Goal: Find specific page/section: Find specific page/section

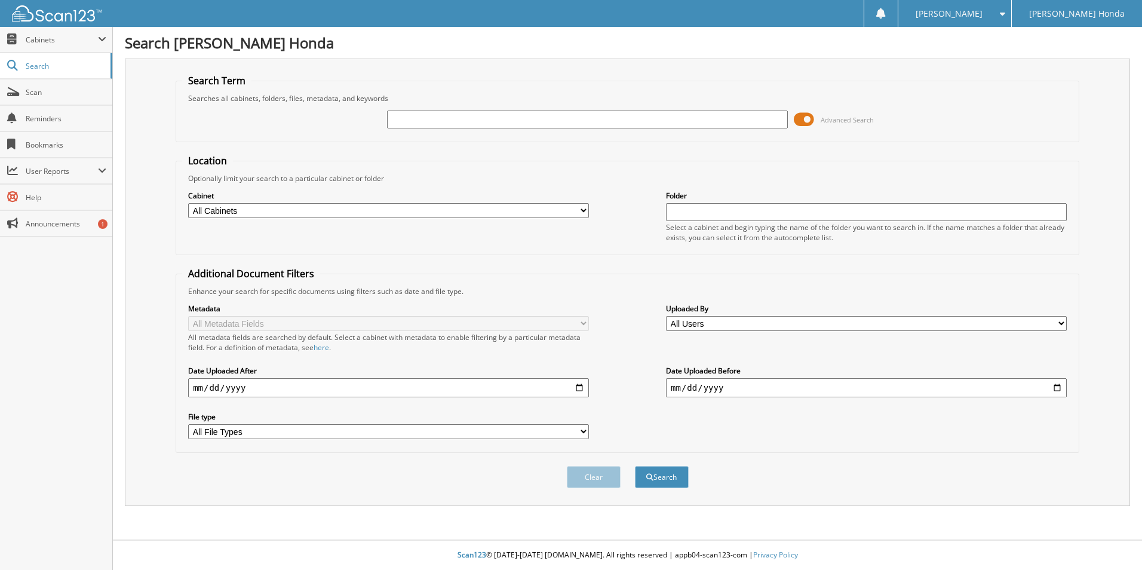
click at [804, 115] on span at bounding box center [804, 119] width 20 height 18
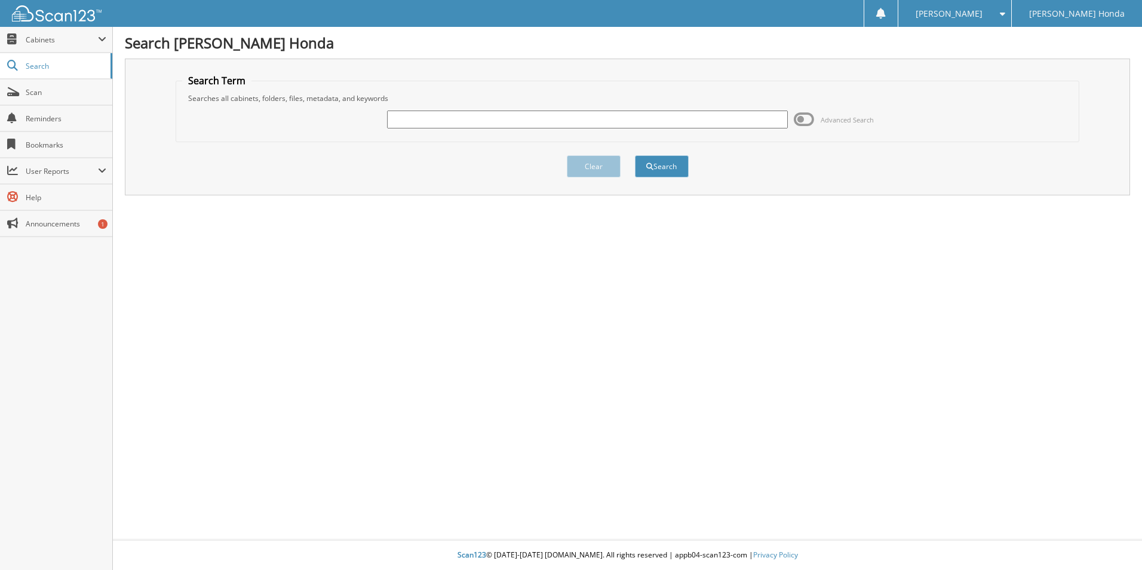
click at [502, 120] on input "text" at bounding box center [587, 119] width 401 height 18
type input "575210"
click at [644, 174] on button "Search" at bounding box center [662, 166] width 54 height 22
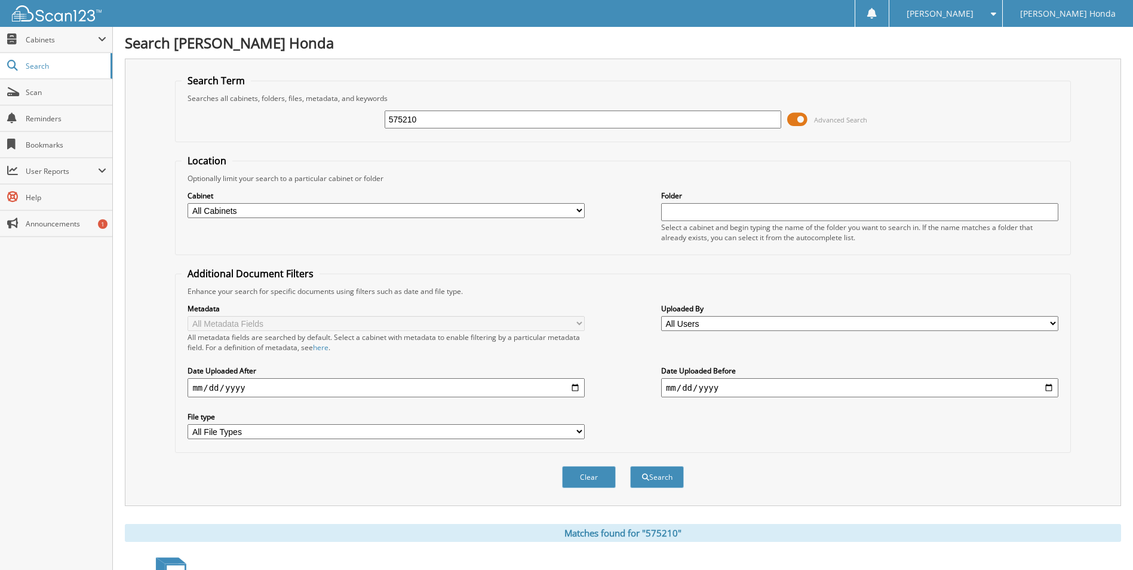
click at [797, 122] on span at bounding box center [797, 119] width 20 height 18
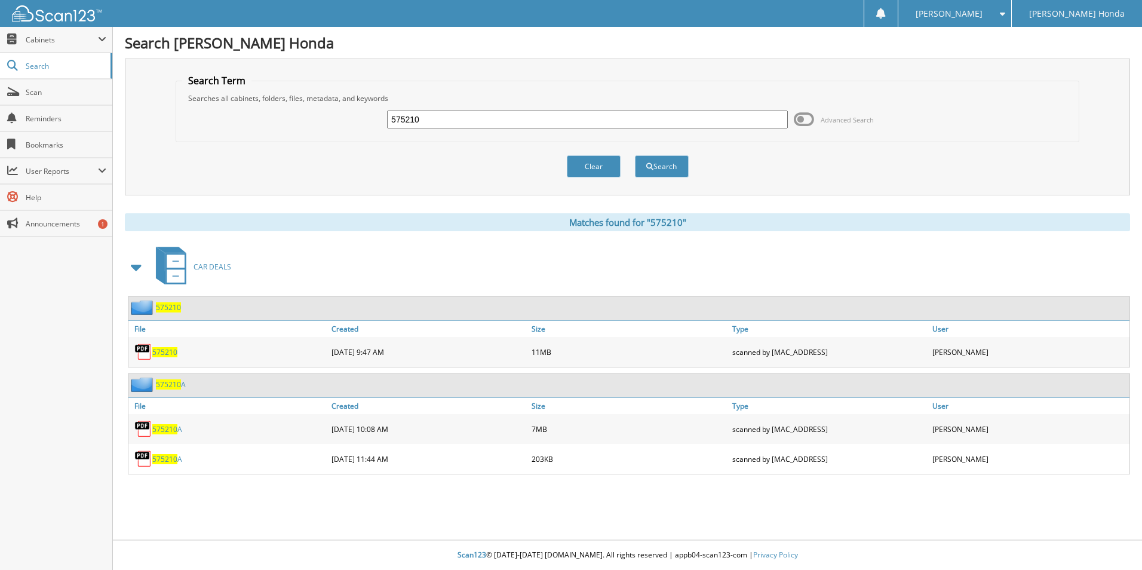
click at [173, 350] on span "575210" at bounding box center [164, 352] width 25 height 10
drag, startPoint x: 440, startPoint y: 130, endPoint x: 320, endPoint y: 121, distance: 119.8
click at [320, 121] on div "575210 Advanced Search" at bounding box center [627, 119] width 890 height 32
drag, startPoint x: 430, startPoint y: 113, endPoint x: 303, endPoint y: 110, distance: 126.6
click at [324, 118] on div "575210 Advanced Search" at bounding box center [627, 119] width 890 height 32
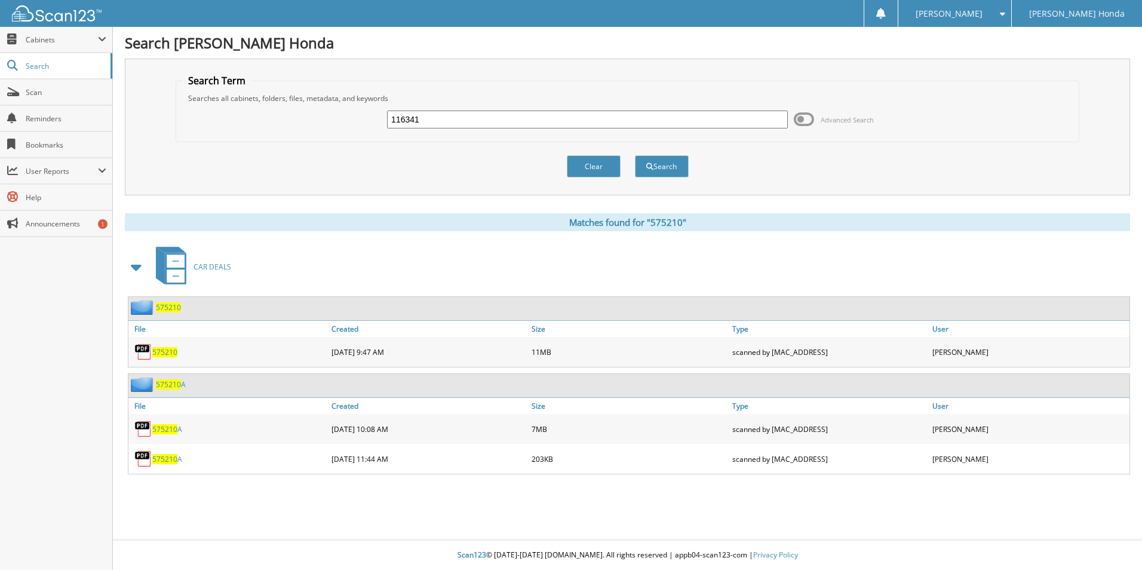
type input "116341"
click at [635, 155] on button "Search" at bounding box center [662, 166] width 54 height 22
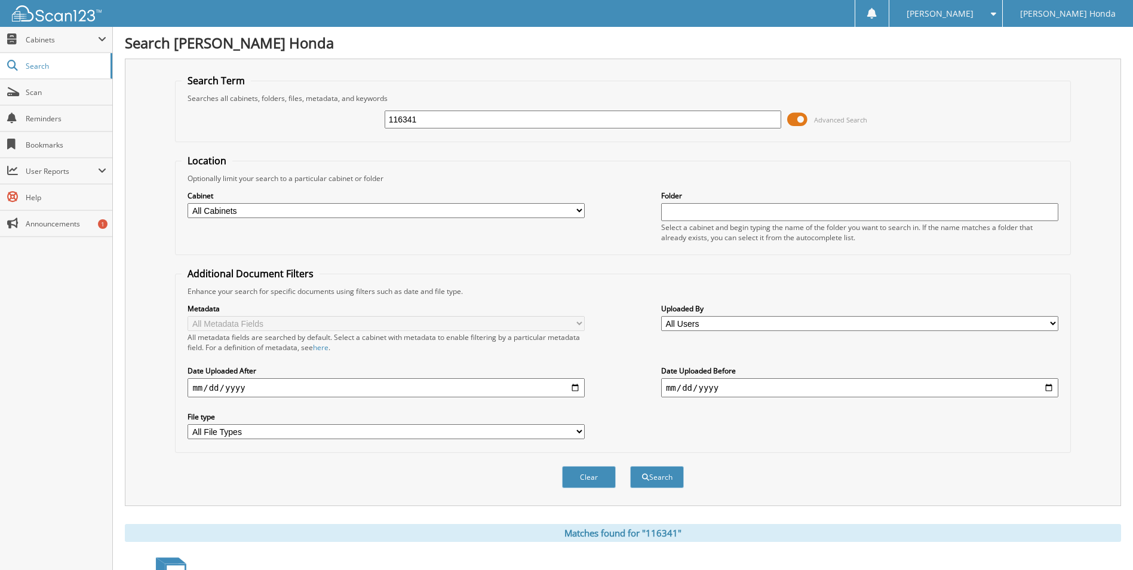
click at [788, 121] on span at bounding box center [797, 119] width 20 height 18
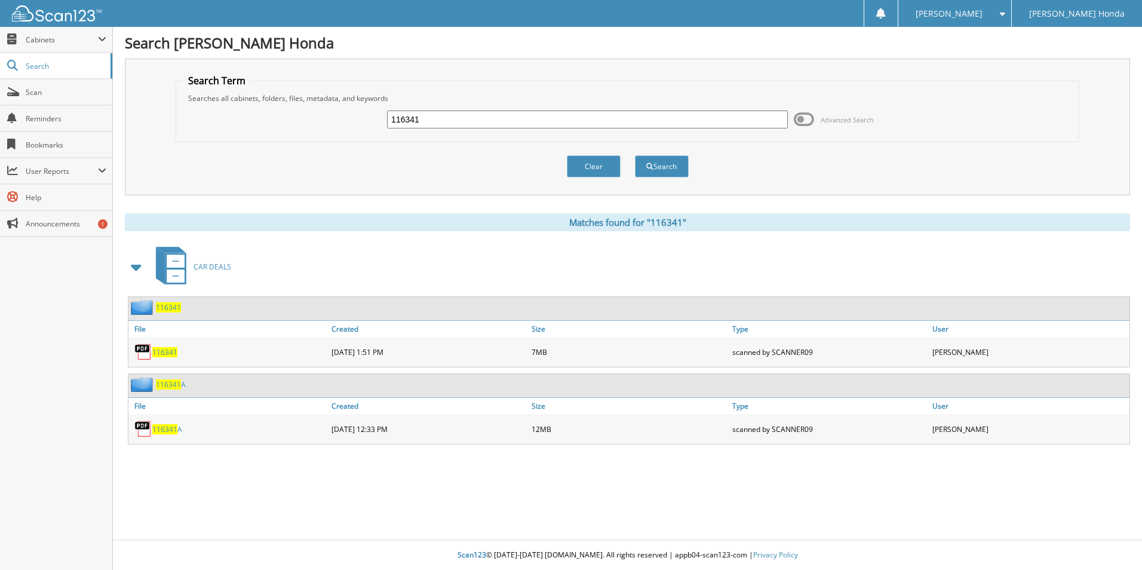
click at [175, 352] on span "116341" at bounding box center [164, 352] width 25 height 10
drag, startPoint x: 454, startPoint y: 119, endPoint x: 198, endPoint y: 135, distance: 256.7
click at [200, 135] on div "116341 Advanced Search" at bounding box center [627, 119] width 890 height 32
click at [440, 122] on input "text" at bounding box center [587, 119] width 401 height 18
type input "462519"
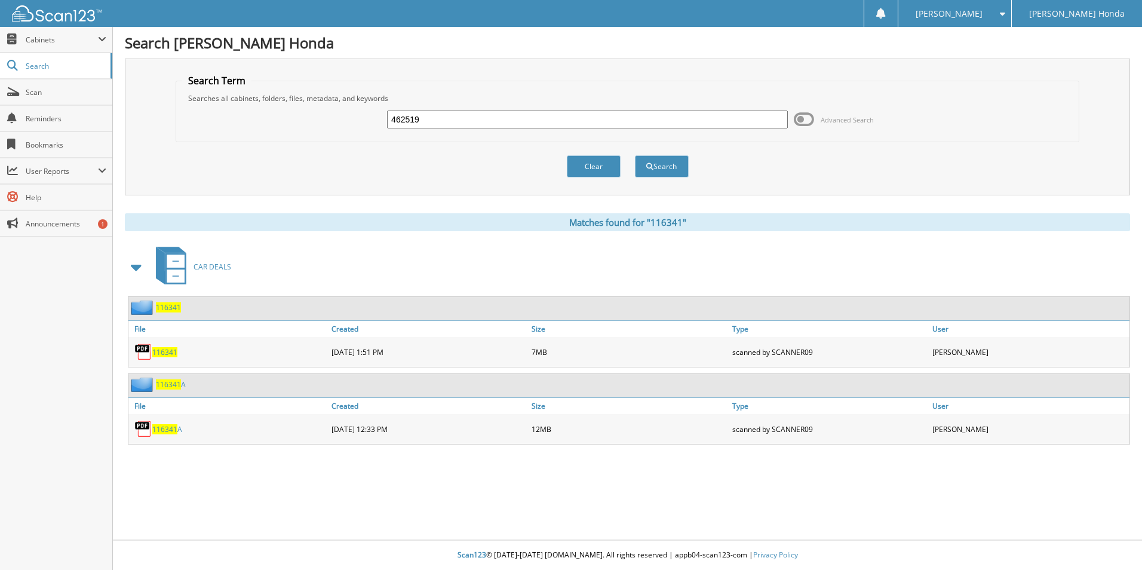
click at [635, 155] on button "Search" at bounding box center [662, 166] width 54 height 22
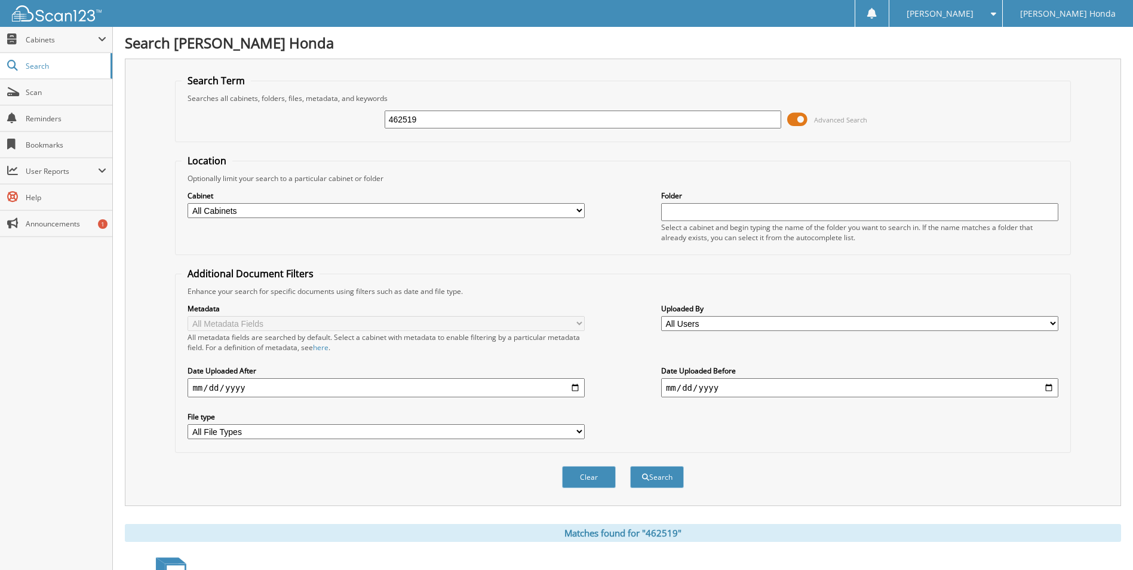
click at [789, 116] on span at bounding box center [797, 119] width 20 height 18
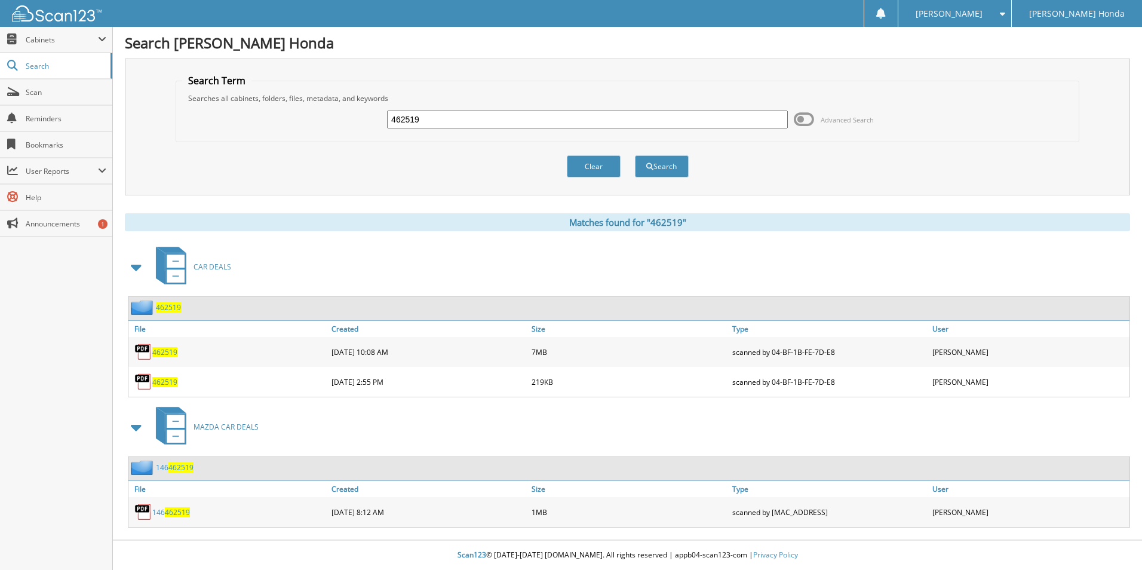
click at [163, 382] on span "462519" at bounding box center [164, 382] width 25 height 10
drag, startPoint x: 442, startPoint y: 119, endPoint x: 237, endPoint y: 122, distance: 204.8
click at [239, 122] on div "462519 Advanced Search" at bounding box center [627, 119] width 890 height 32
click at [407, 114] on input "text" at bounding box center [587, 119] width 401 height 18
type input "298966"
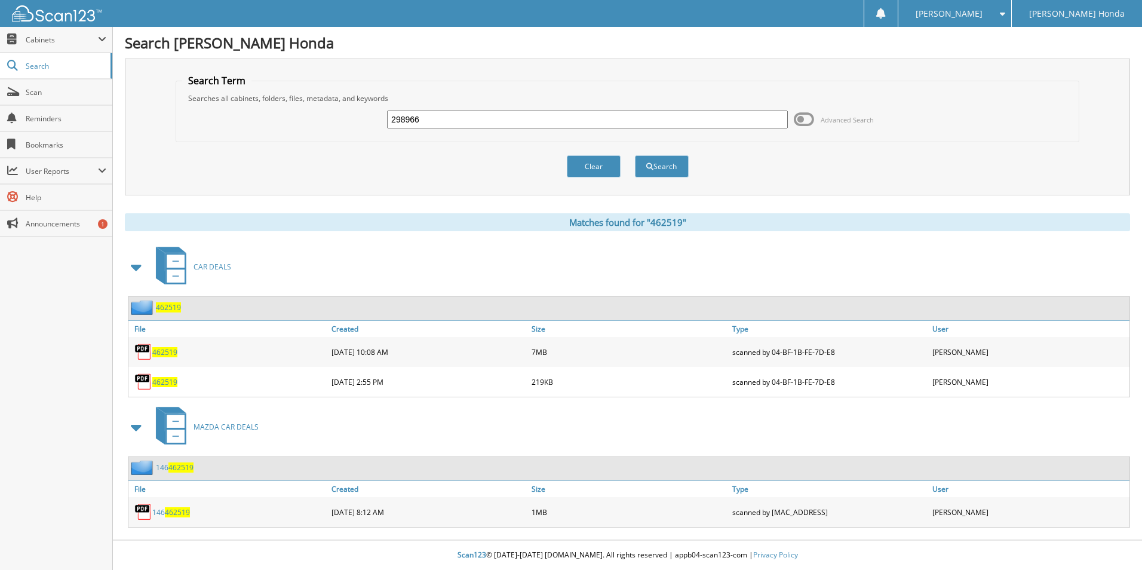
click at [635, 155] on button "Search" at bounding box center [662, 166] width 54 height 22
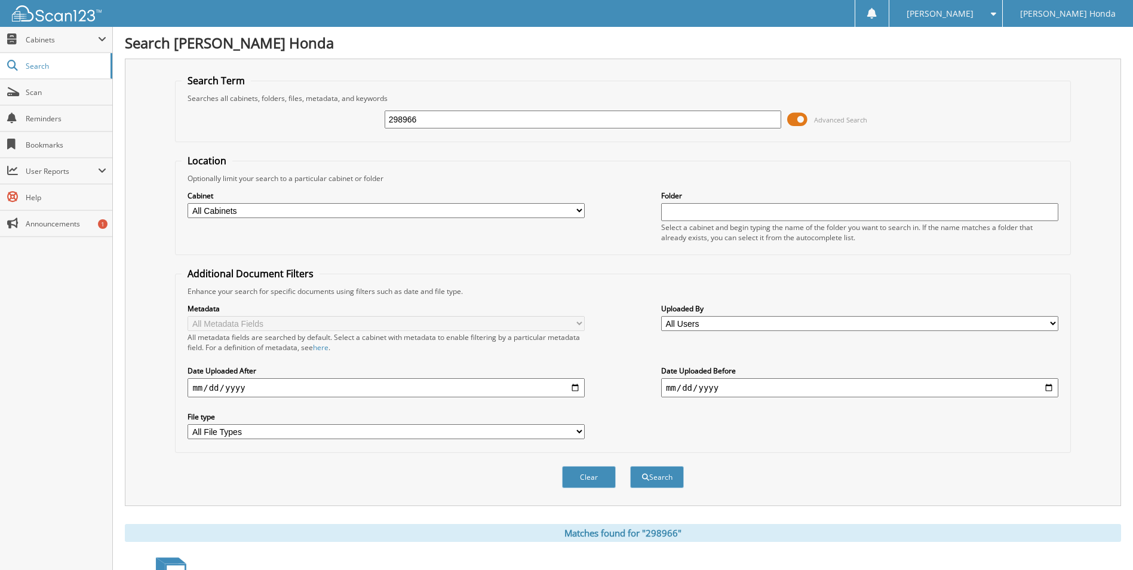
click at [796, 119] on span at bounding box center [797, 119] width 20 height 18
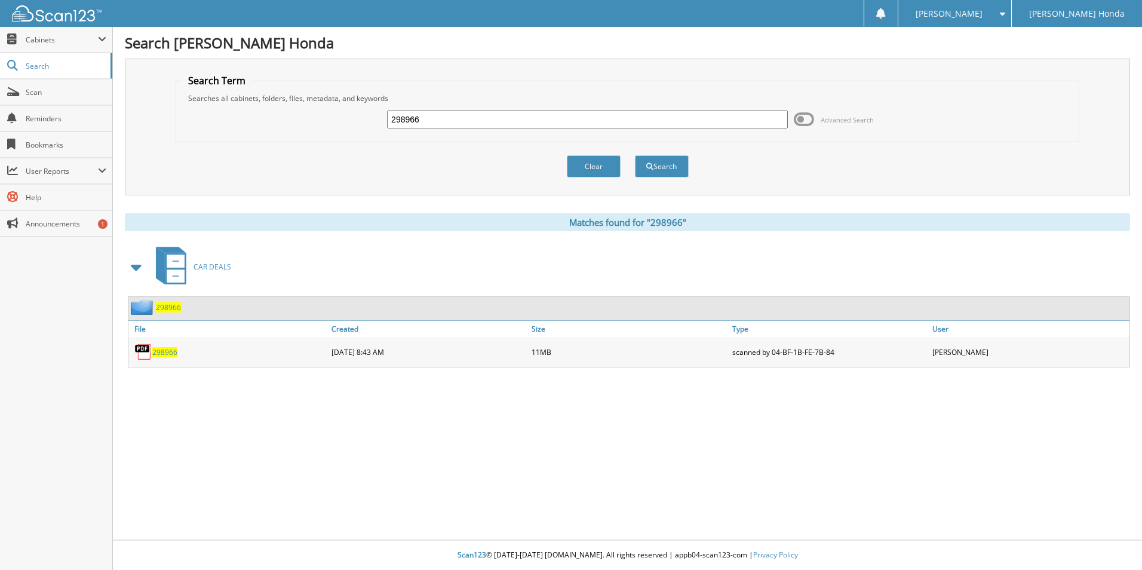
click at [159, 350] on span "298966" at bounding box center [164, 352] width 25 height 10
drag, startPoint x: 533, startPoint y: 117, endPoint x: 351, endPoint y: 121, distance: 181.6
click at [353, 121] on div "298966 Advanced Search" at bounding box center [627, 119] width 890 height 32
click at [447, 118] on input "text" at bounding box center [587, 119] width 401 height 18
type input "298950"
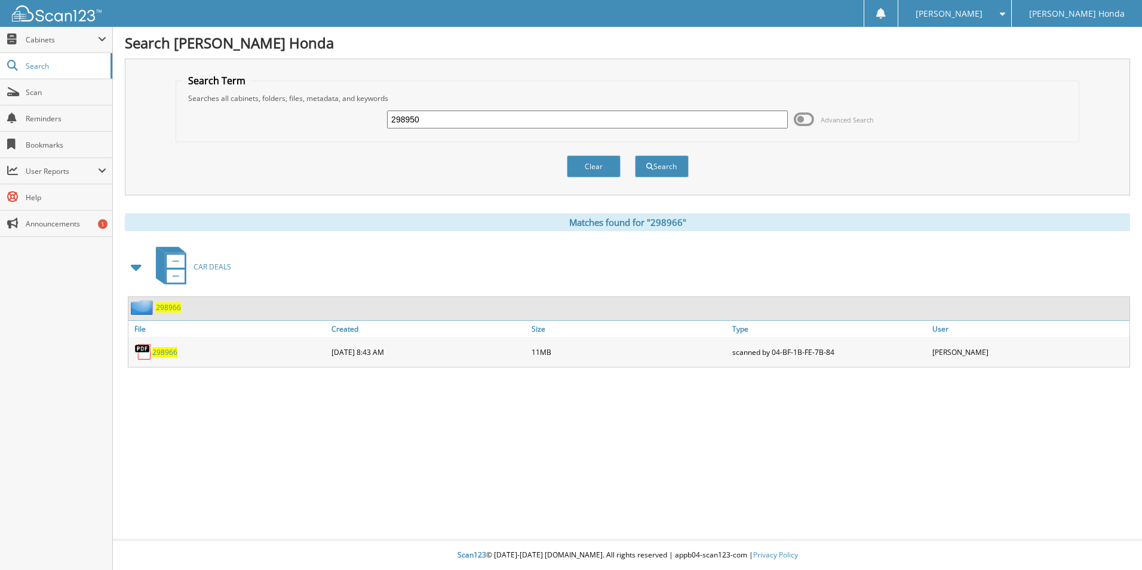
click at [635, 155] on button "Search" at bounding box center [662, 166] width 54 height 22
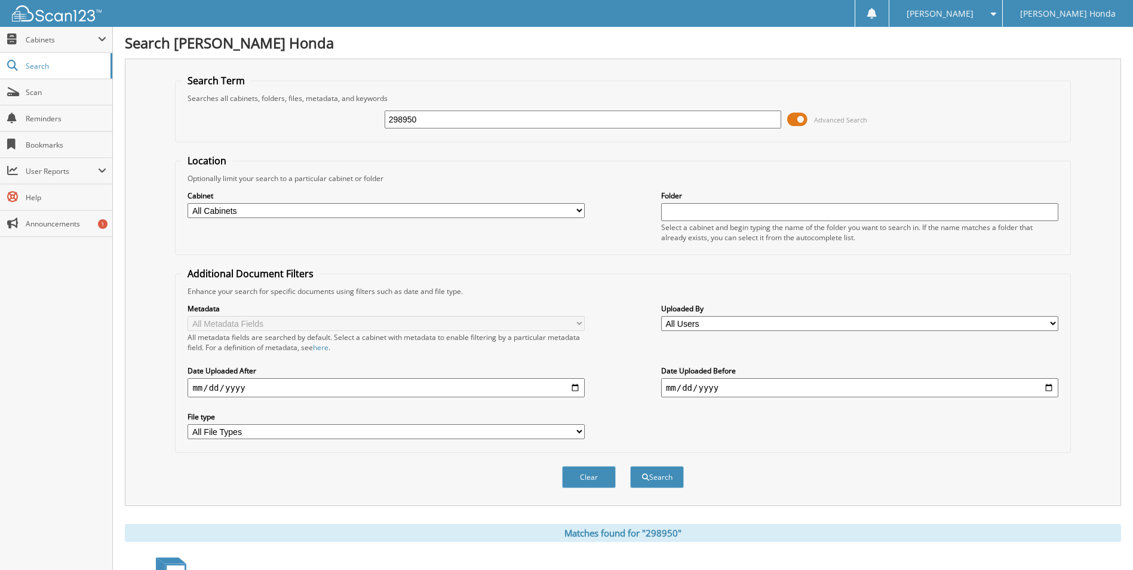
click at [789, 116] on span at bounding box center [797, 119] width 20 height 18
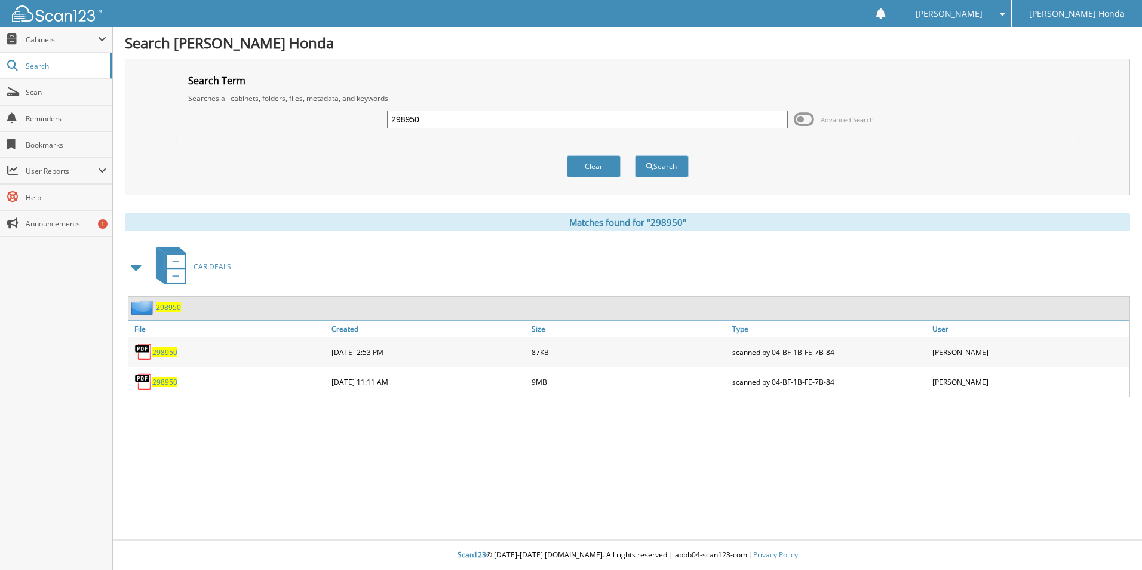
click at [174, 349] on span "298950" at bounding box center [164, 352] width 25 height 10
click at [486, 116] on input "298950" at bounding box center [587, 119] width 401 height 18
type input "2"
